Goal: Task Accomplishment & Management: Manage account settings

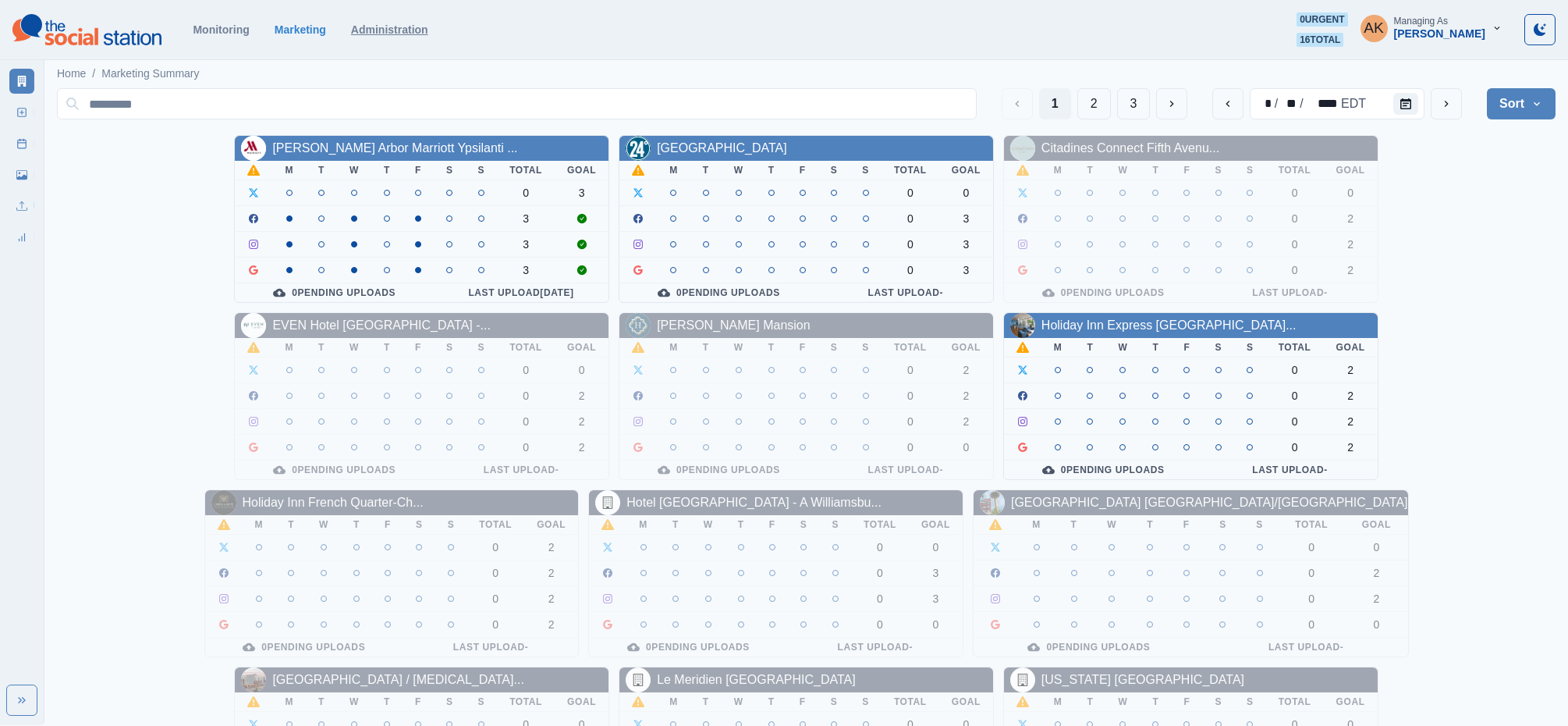
click at [405, 36] on div "Monitoring Marketing Administration 0 urgent 16 total AK Managing As [PERSON_NA…" at bounding box center [783, 29] width 1543 height 35
click at [405, 33] on link "Administration" at bounding box center [390, 29] width 78 height 12
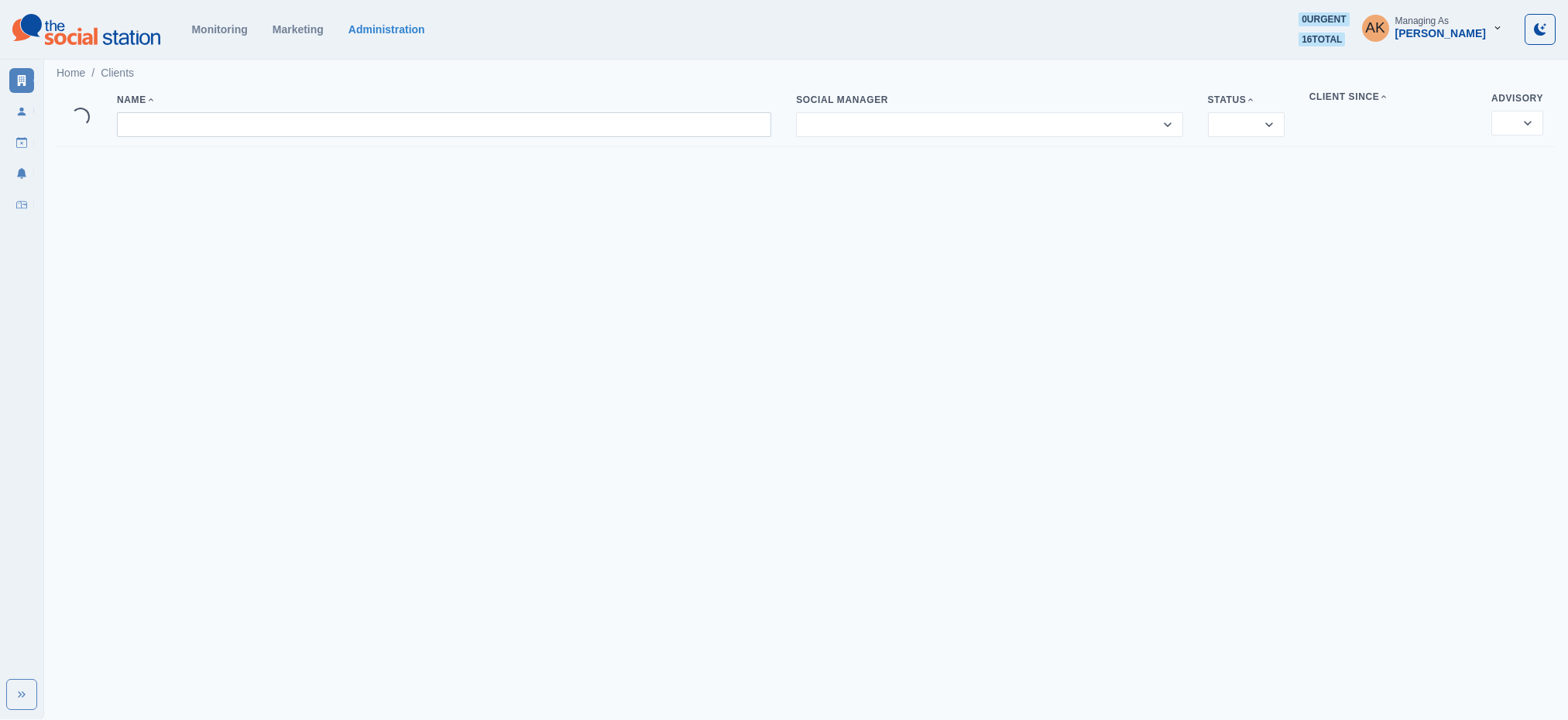
click at [292, 113] on input at bounding box center [444, 124] width 654 height 25
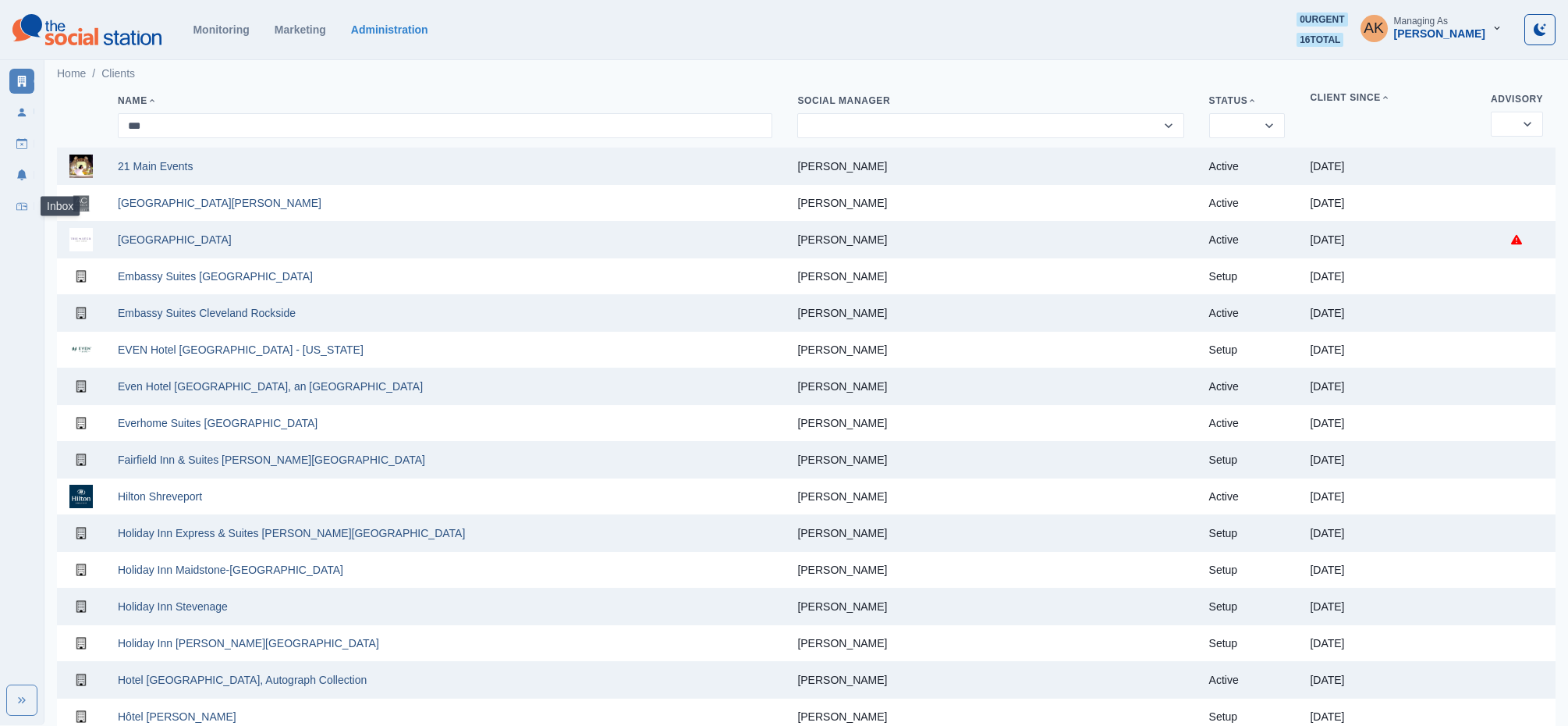
type input "***"
click at [22, 205] on icon at bounding box center [22, 206] width 11 height 11
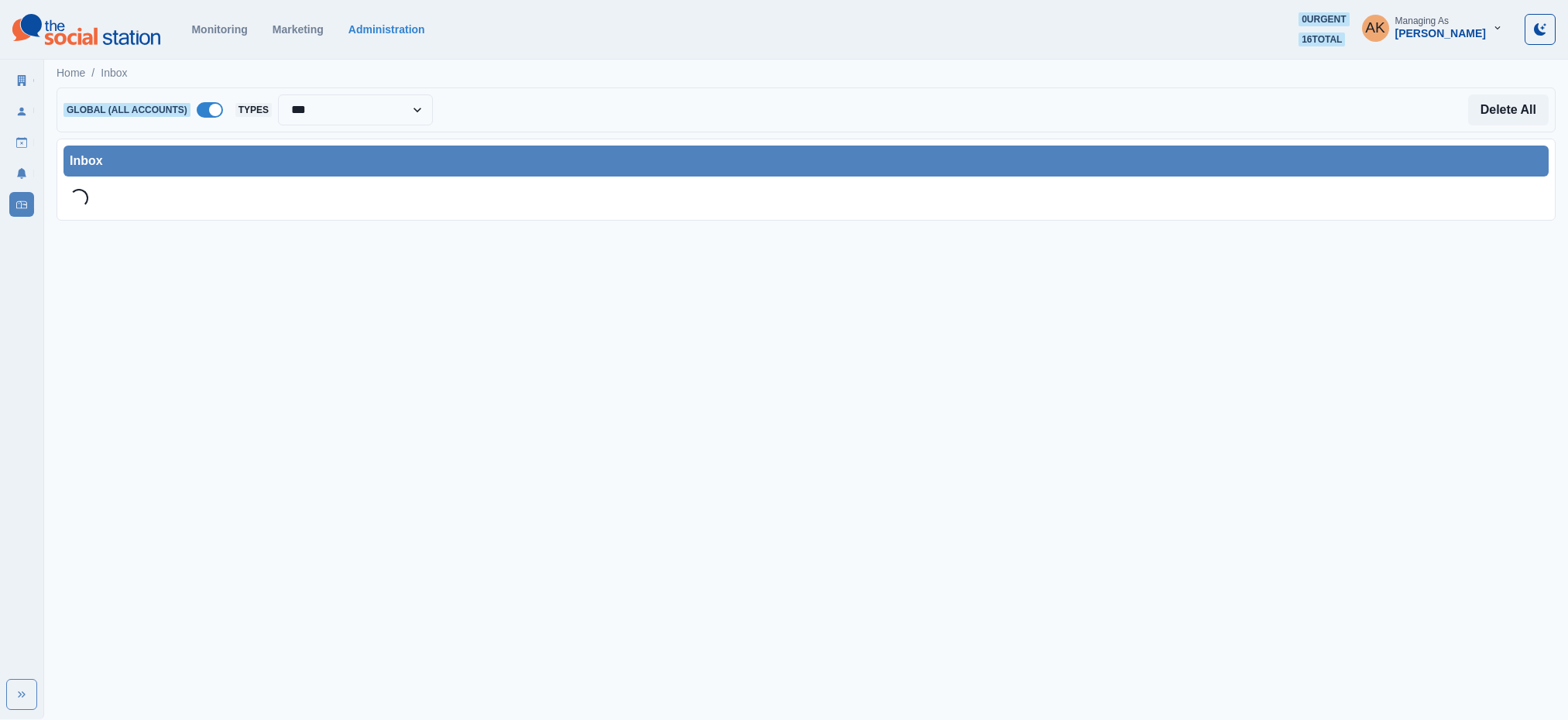
click at [212, 113] on span at bounding box center [215, 109] width 12 height 12
click at [351, 115] on div at bounding box center [346, 110] width 193 height 22
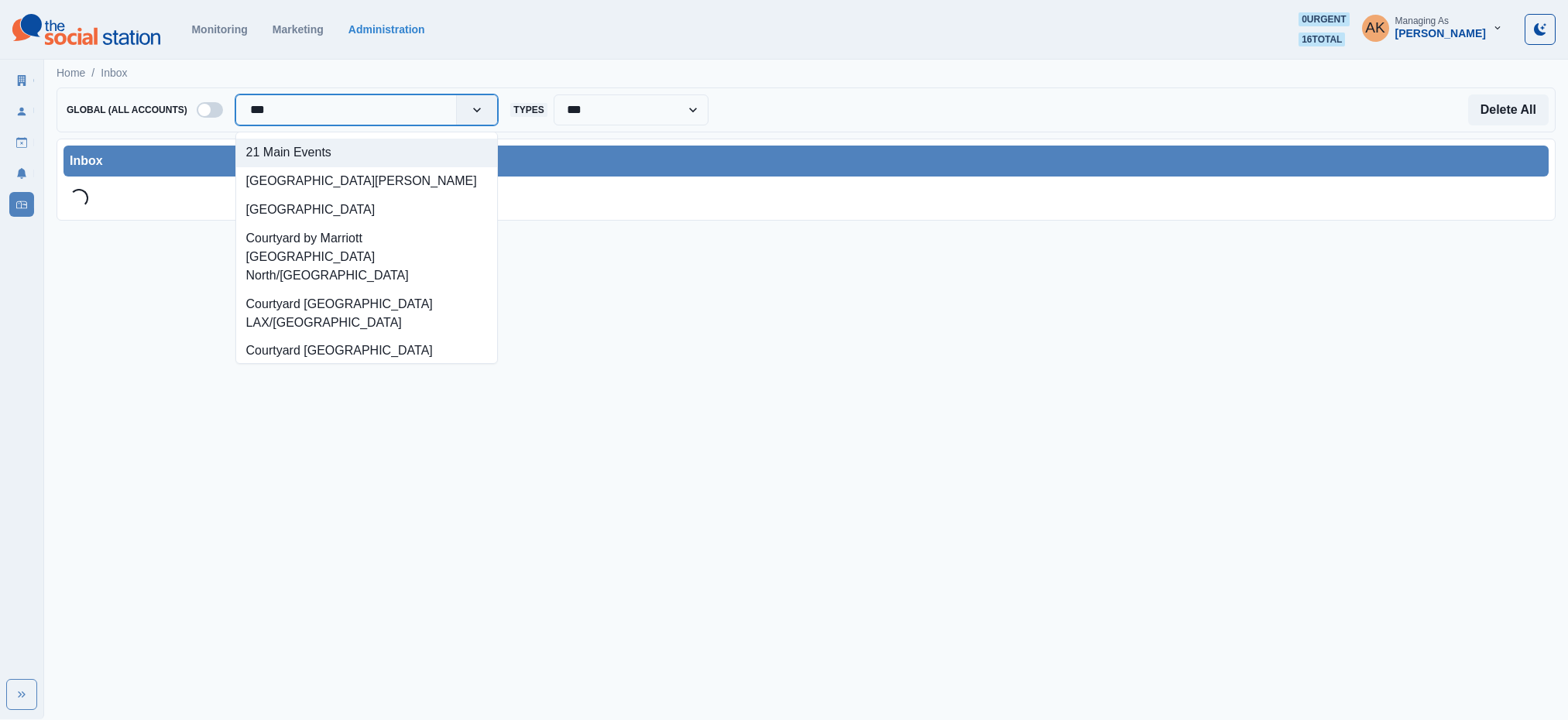
type input "****"
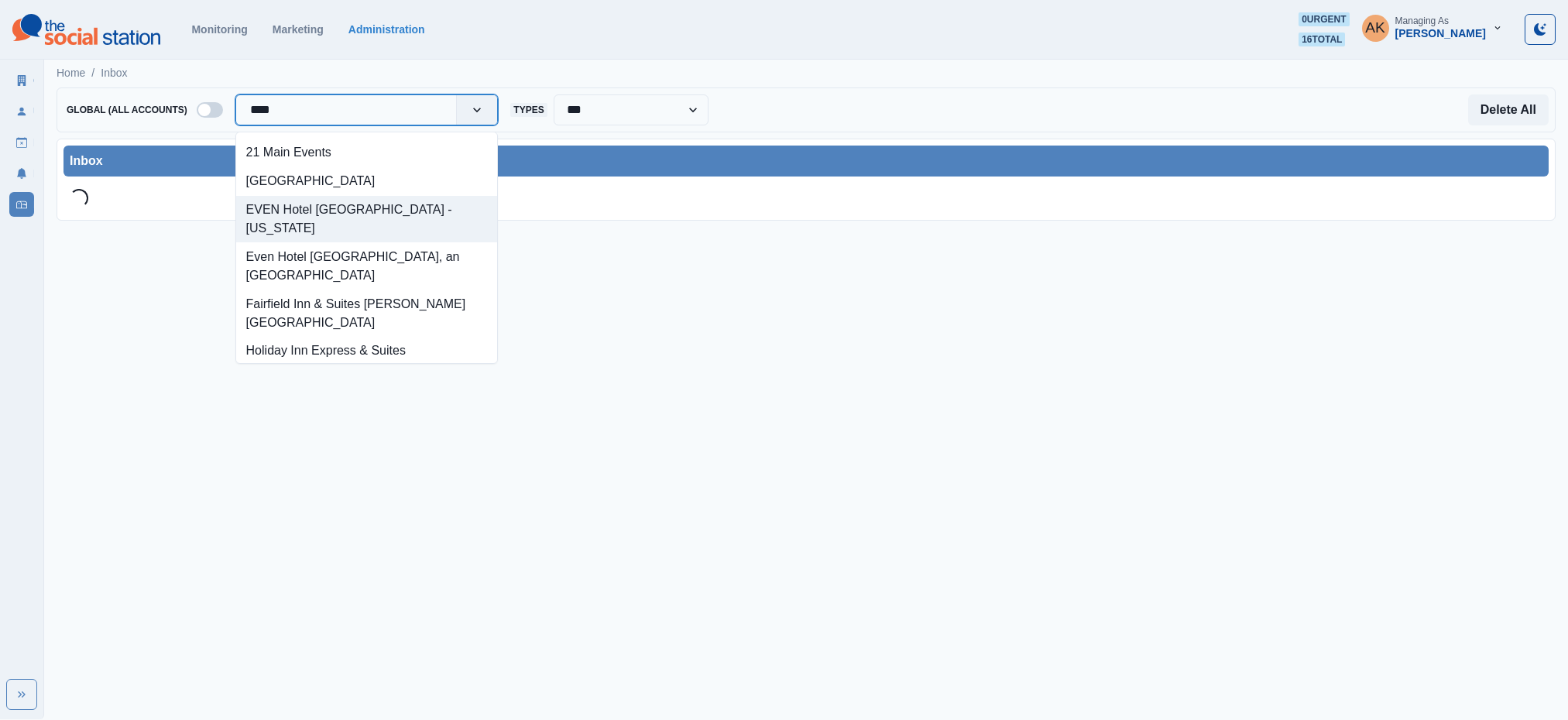
click at [363, 203] on div "EVEN Hotel [GEOGRAPHIC_DATA] - [US_STATE]" at bounding box center [367, 219] width 262 height 47
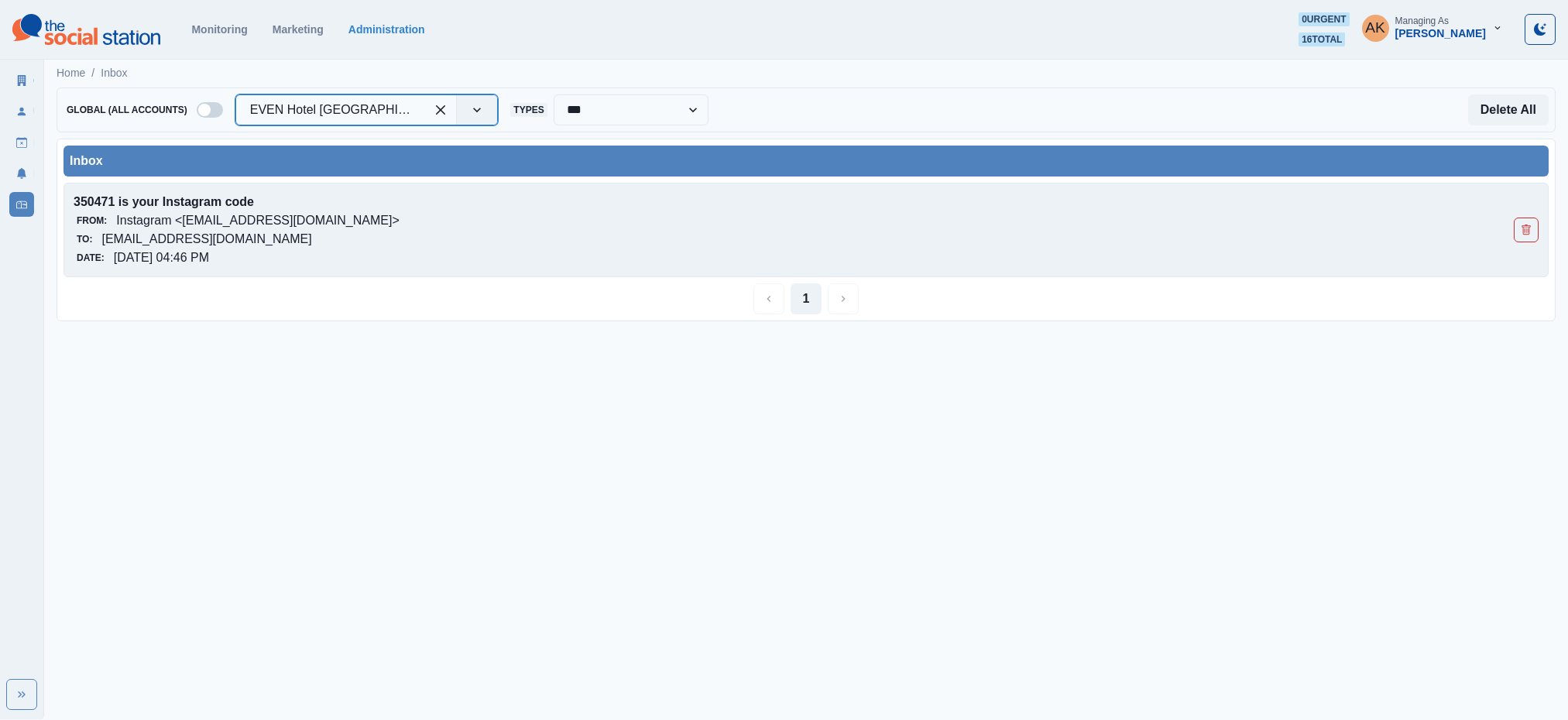
click at [578, 258] on div "Date: [DATE] 04:46 PM" at bounding box center [659, 257] width 1172 height 18
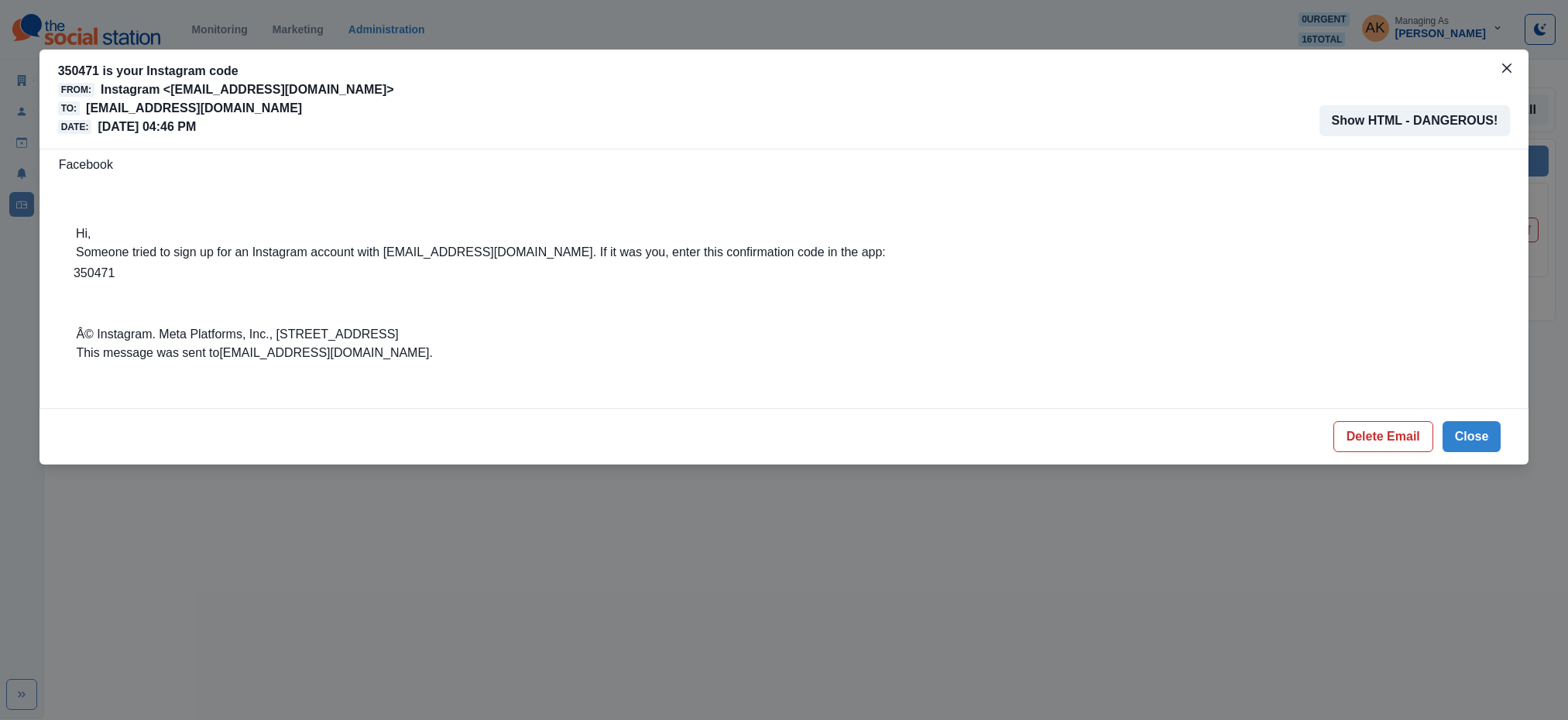
click at [75, 272] on td "350471" at bounding box center [480, 273] width 814 height 20
click at [80, 273] on td "350471" at bounding box center [480, 273] width 814 height 20
copy td "350471"
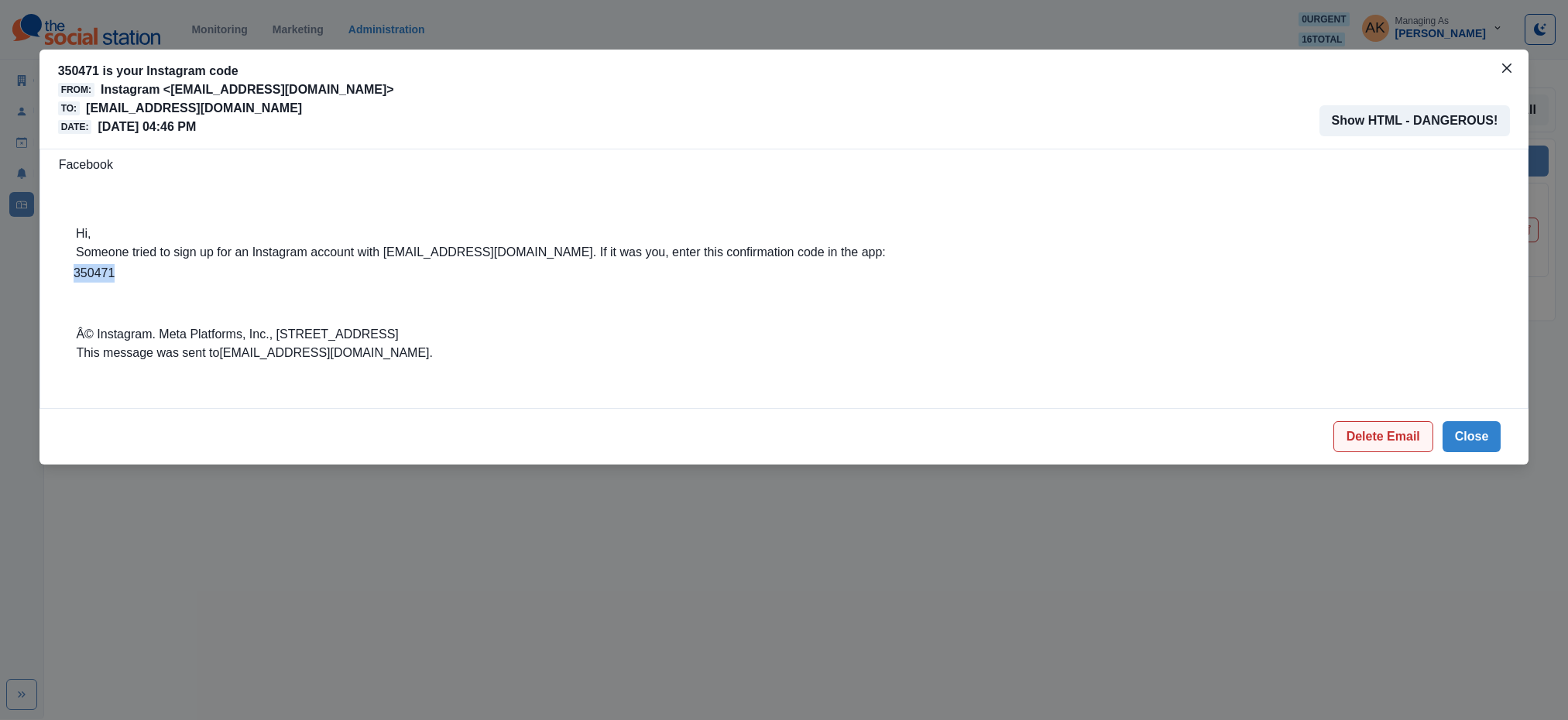
click at [1389, 432] on button "Delete Email" at bounding box center [1383, 436] width 100 height 31
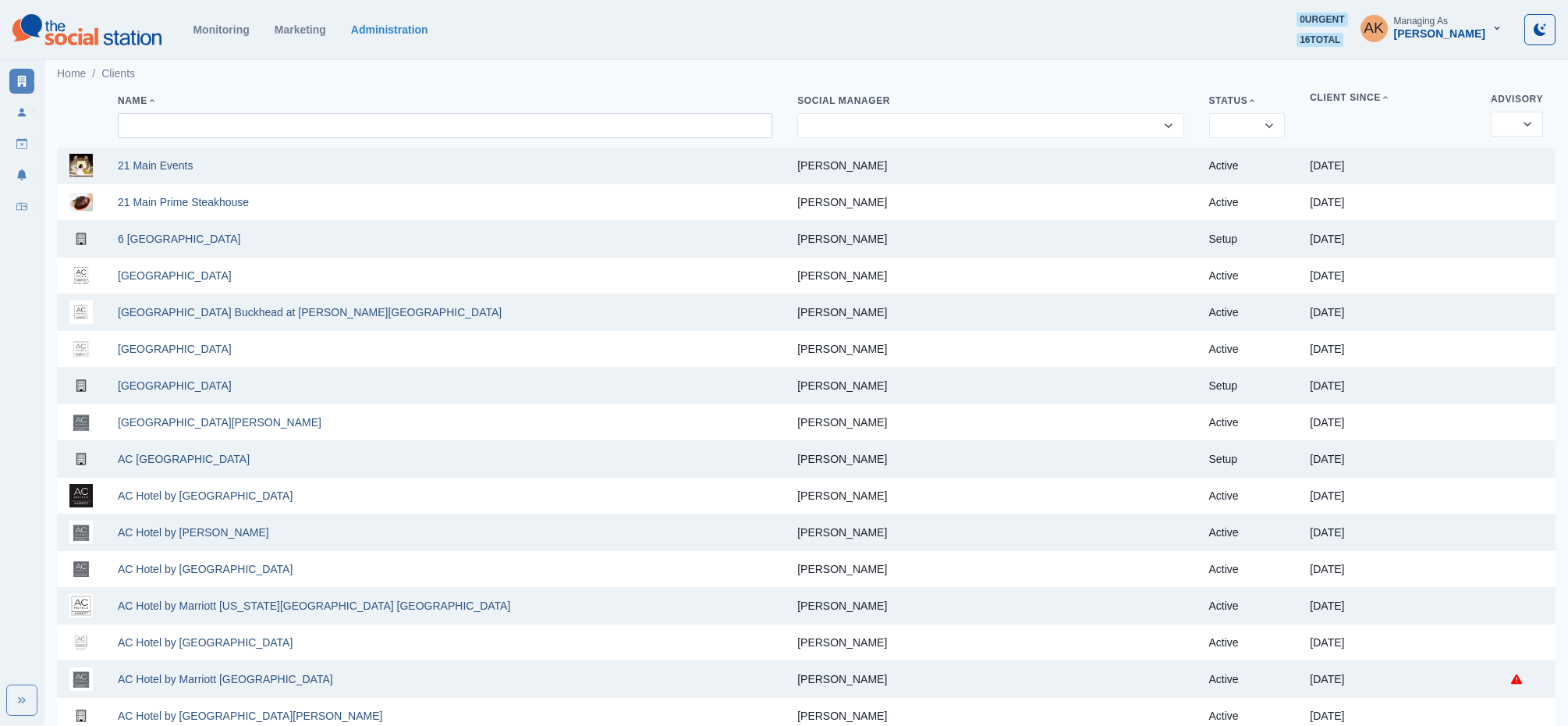
click at [213, 123] on input at bounding box center [445, 125] width 655 height 25
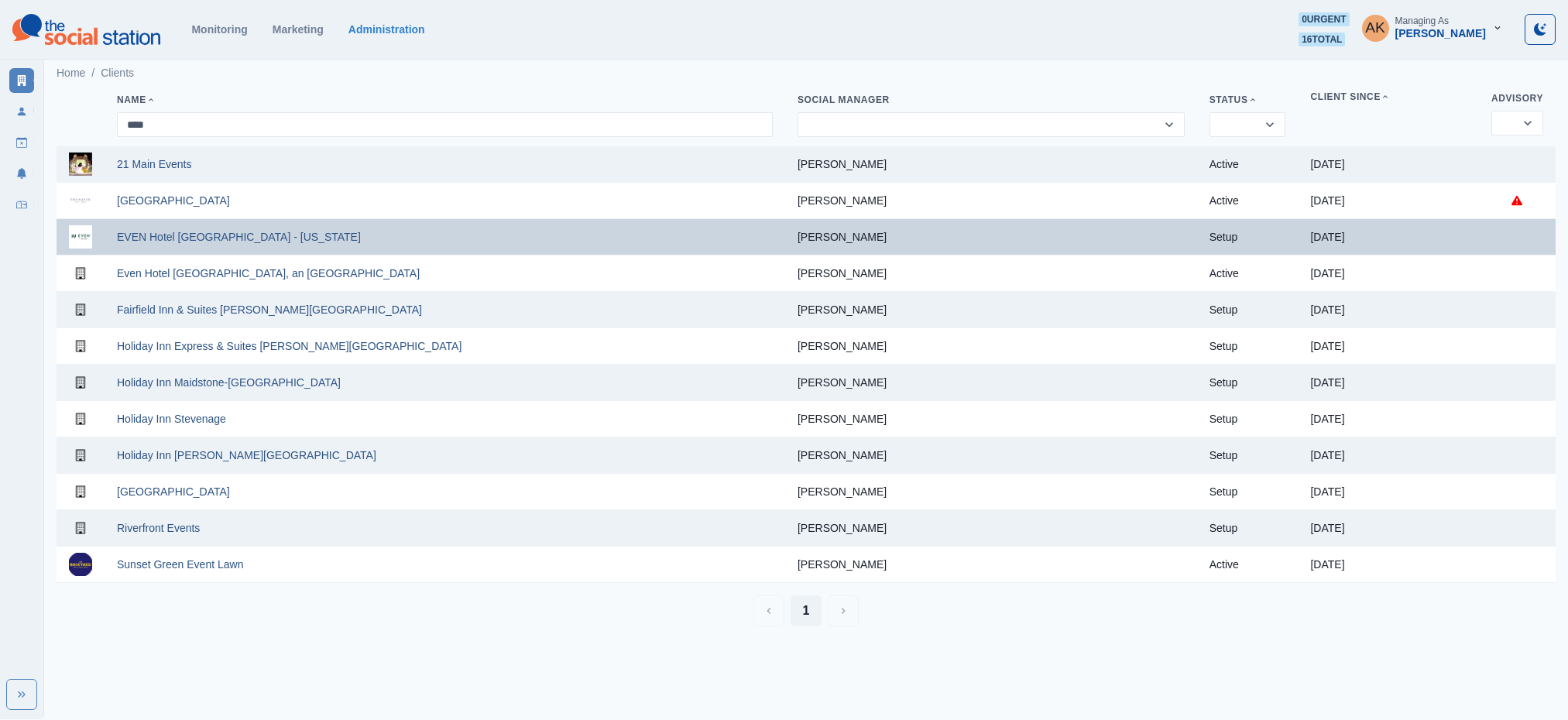
type input "****"
click at [232, 247] on td "EVEN Hotel [GEOGRAPHIC_DATA] - [US_STATE]" at bounding box center [444, 236] width 680 height 36
click at [236, 241] on link "EVEN Hotel [GEOGRAPHIC_DATA] - [US_STATE]" at bounding box center [239, 236] width 244 height 12
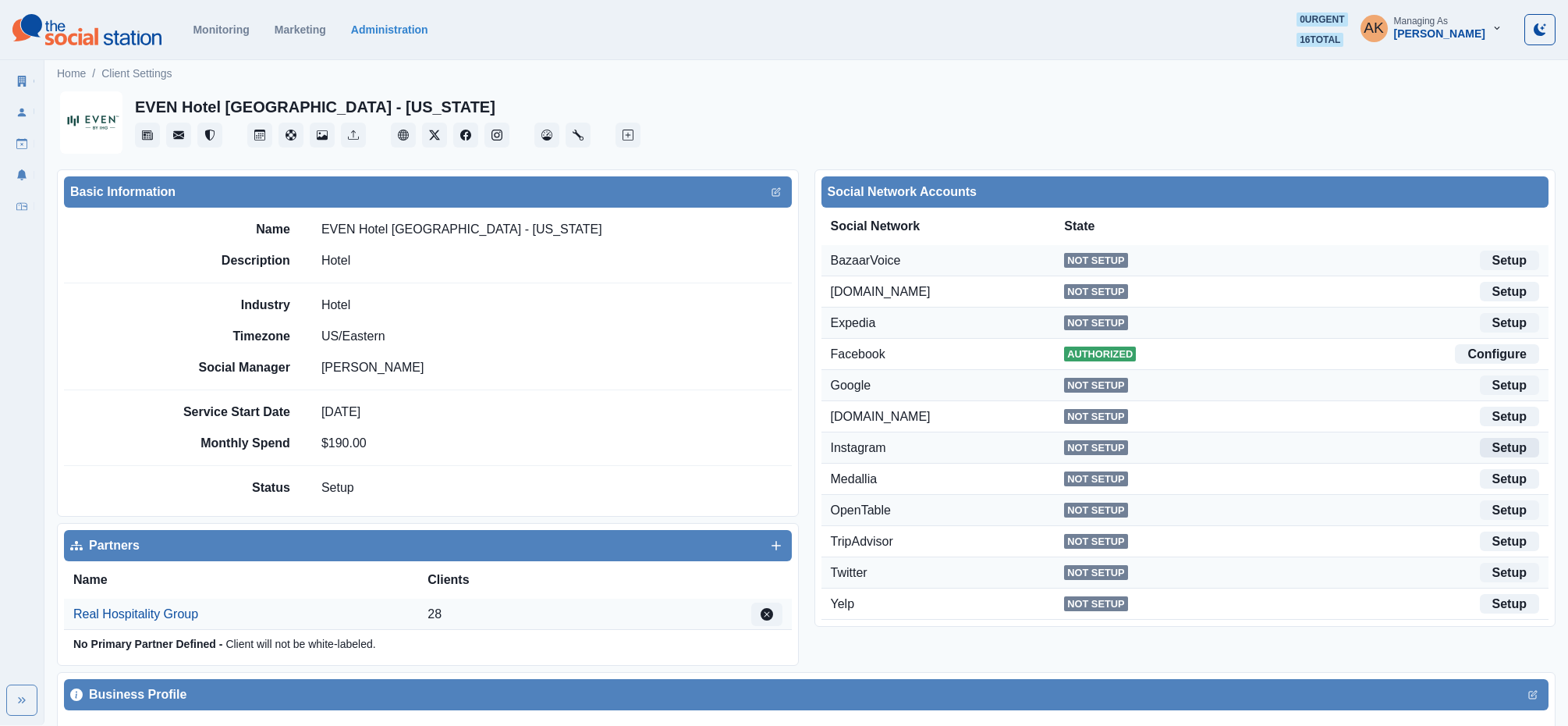
click at [1508, 455] on link "Setup" at bounding box center [1509, 447] width 59 height 19
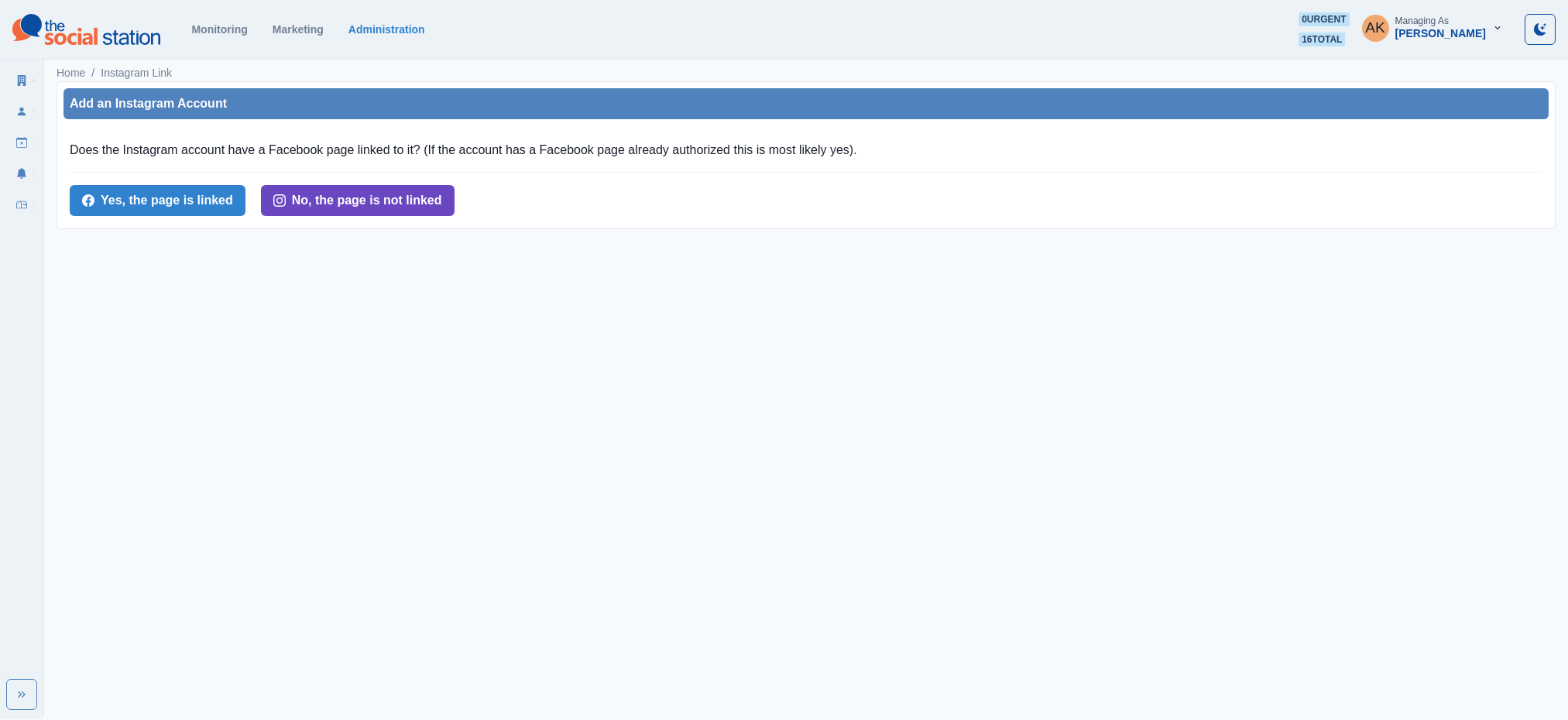
click at [360, 211] on button "No, the page is not linked" at bounding box center [358, 200] width 194 height 31
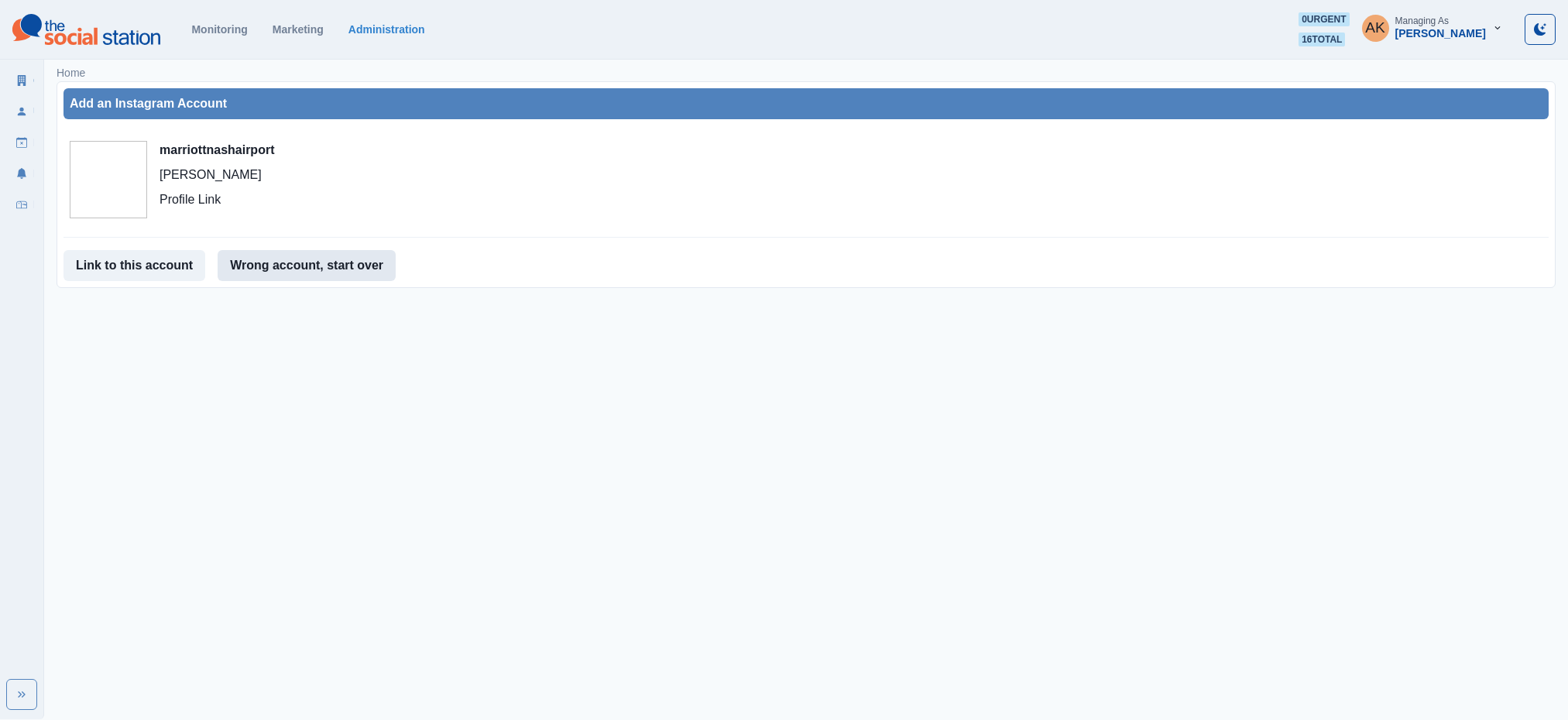
click at [307, 272] on button "Wrong account, start over" at bounding box center [307, 265] width 178 height 31
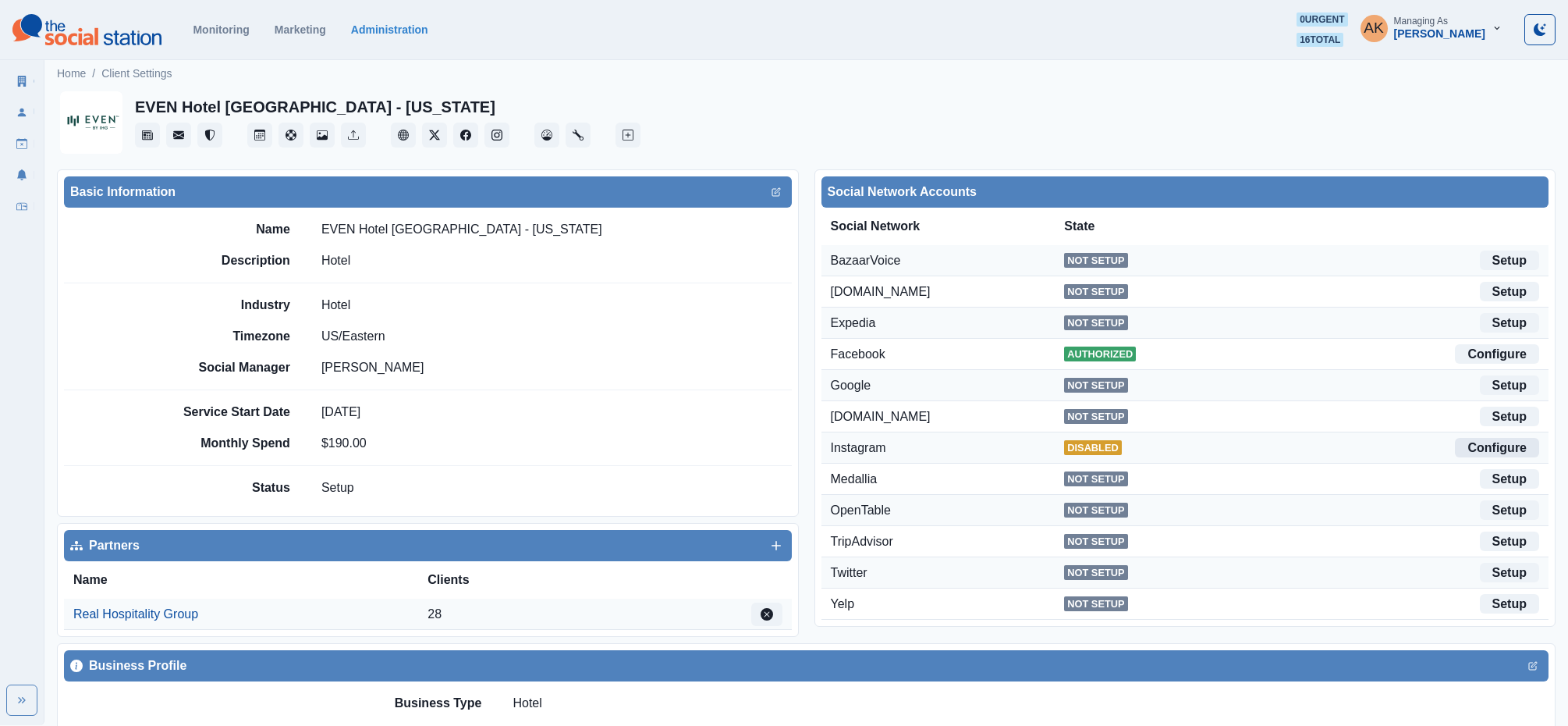
click at [1497, 448] on link "Configure" at bounding box center [1497, 447] width 84 height 19
